Goal: Information Seeking & Learning: Learn about a topic

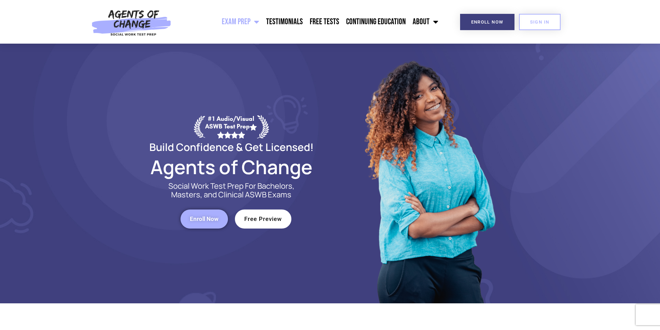
click at [251, 20] on link "Exam Prep" at bounding box center [240, 21] width 44 height 17
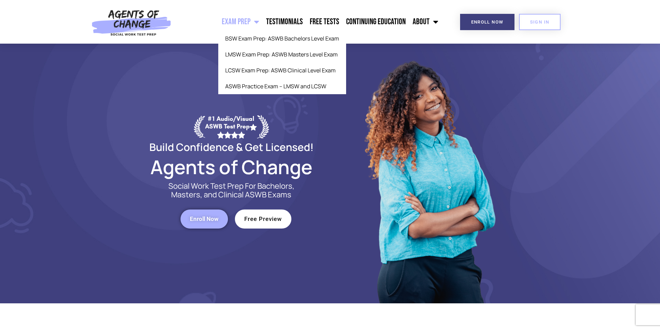
click at [249, 23] on link "Exam Prep" at bounding box center [240, 21] width 44 height 17
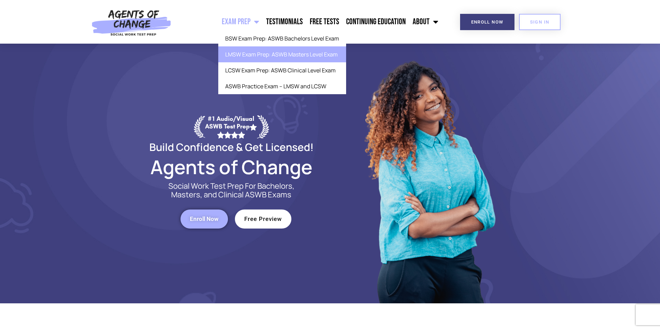
click at [236, 55] on link "LMSW Exam Prep: ASWB Masters Level Exam" at bounding box center [282, 54] width 128 height 16
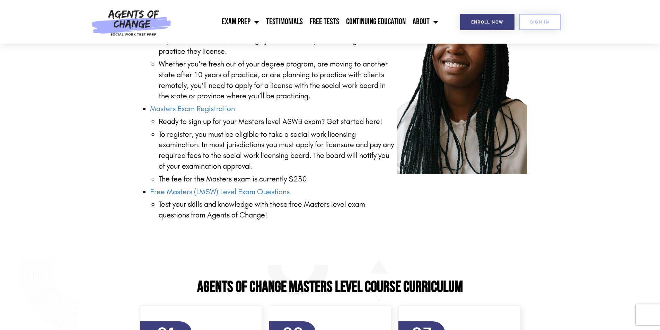
scroll to position [936, 0]
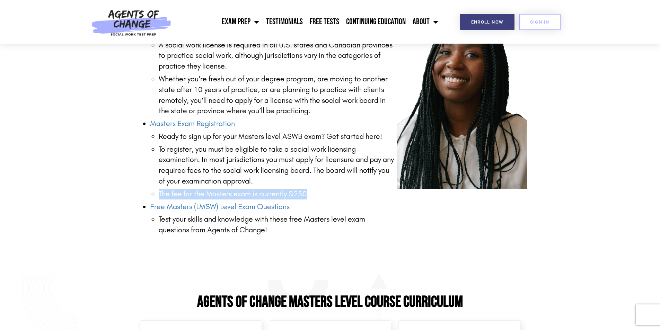
drag, startPoint x: 307, startPoint y: 194, endPoint x: 154, endPoint y: 195, distance: 152.5
click at [154, 195] on li "Masters Exam Registration Ready to sign up for your Masters level ASWB exam? Ge…" at bounding box center [273, 159] width 247 height 81
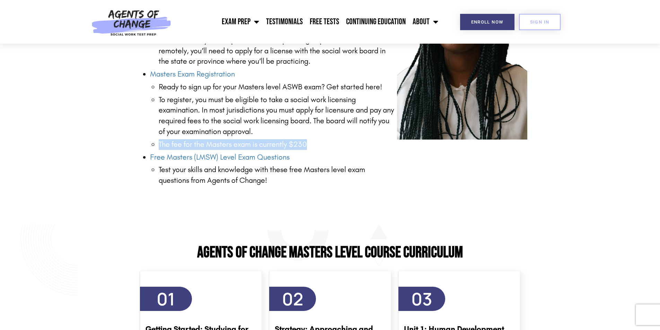
scroll to position [1040, 0]
